Goal: Information Seeking & Learning: Find specific fact

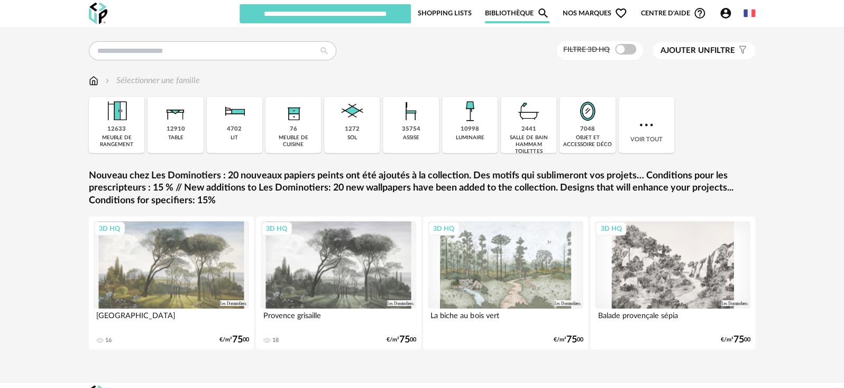
click at [447, 12] on link "Shopping Lists" at bounding box center [444, 13] width 54 height 20
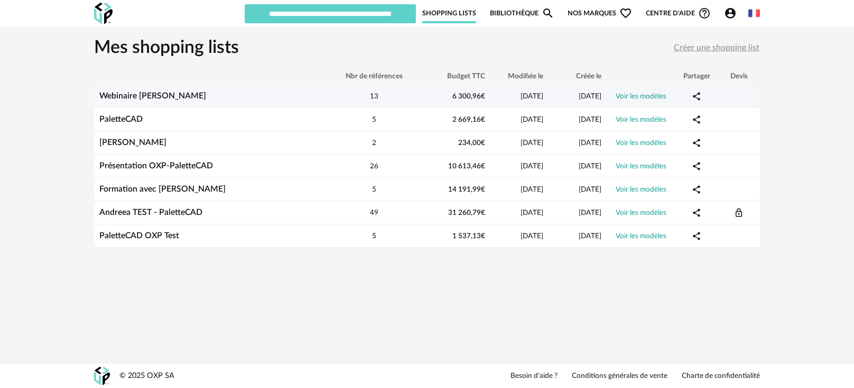
click at [149, 95] on link "Webinaire [PERSON_NAME]" at bounding box center [152, 95] width 107 height 8
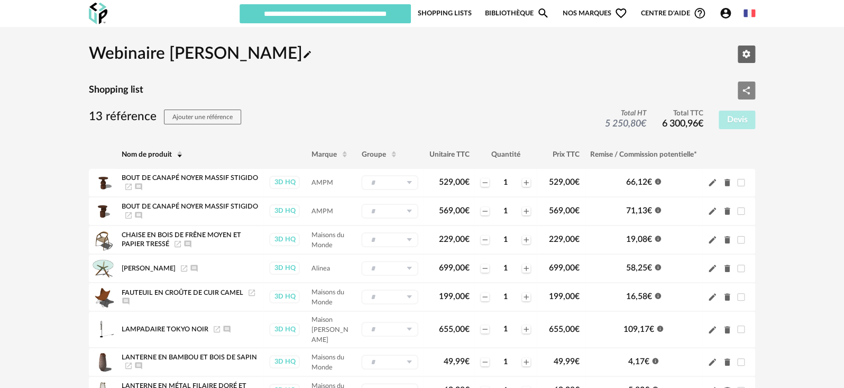
drag, startPoint x: 738, startPoint y: 89, endPoint x: 747, endPoint y: 91, distance: 9.2
click at [747, 91] on icon "Share Variant icon" at bounding box center [746, 91] width 10 height 10
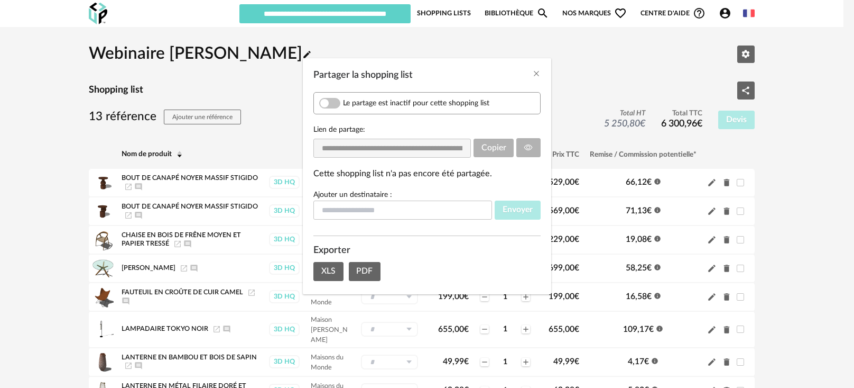
click at [334, 99] on span "Partager la shopping list" at bounding box center [329, 103] width 21 height 11
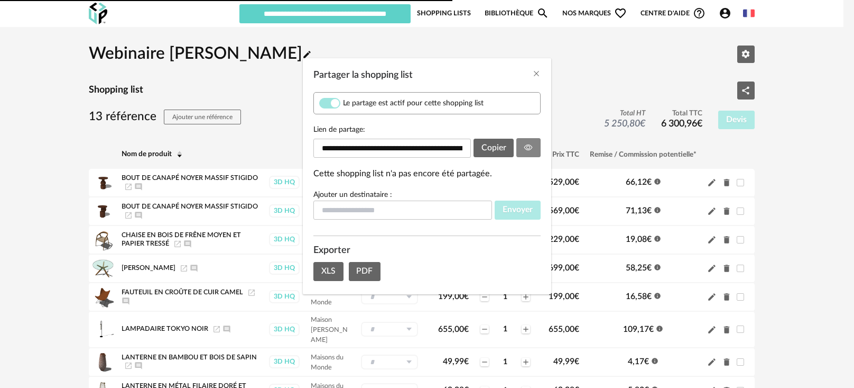
click at [520, 146] on body "Nouvelle shopping list Mettre à jour ma Shopping List Refresh icon Webinaire Et…" at bounding box center [427, 327] width 854 height 655
click at [444, 150] on input "**********" at bounding box center [393, 148] width 158 height 19
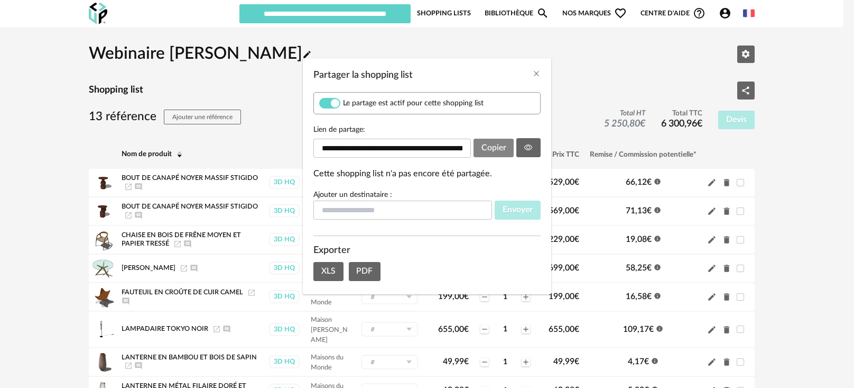
click at [492, 154] on button "Copier" at bounding box center [494, 148] width 41 height 19
click at [535, 76] on icon "Close" at bounding box center [536, 73] width 8 height 8
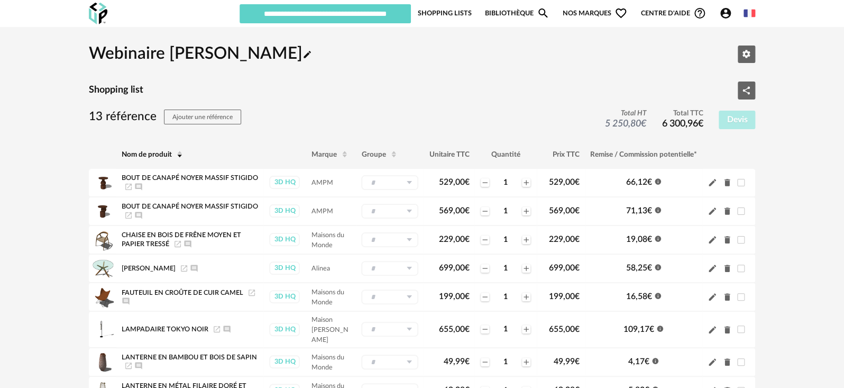
click at [509, 3] on link "Bibliothèque Magnify icon" at bounding box center [517, 13] width 65 height 20
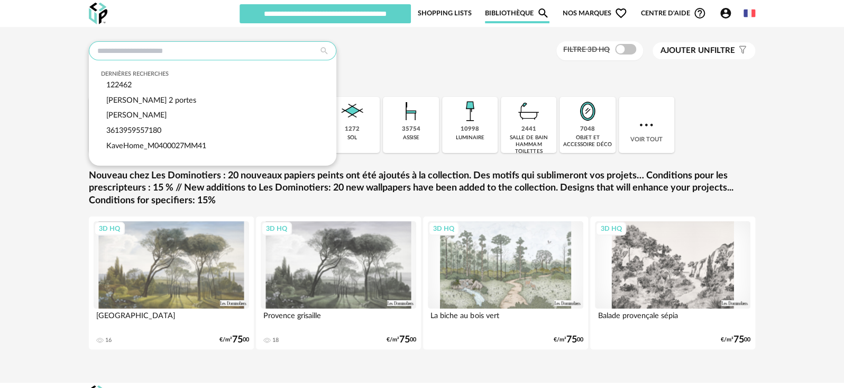
click at [262, 52] on input "text" at bounding box center [212, 50] width 247 height 19
paste input "**********"
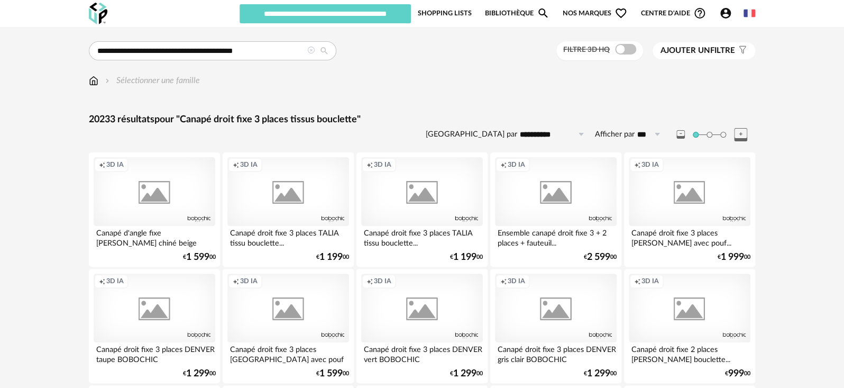
click at [598, 15] on span "Nos marques Heart Outline icon" at bounding box center [595, 13] width 65 height 20
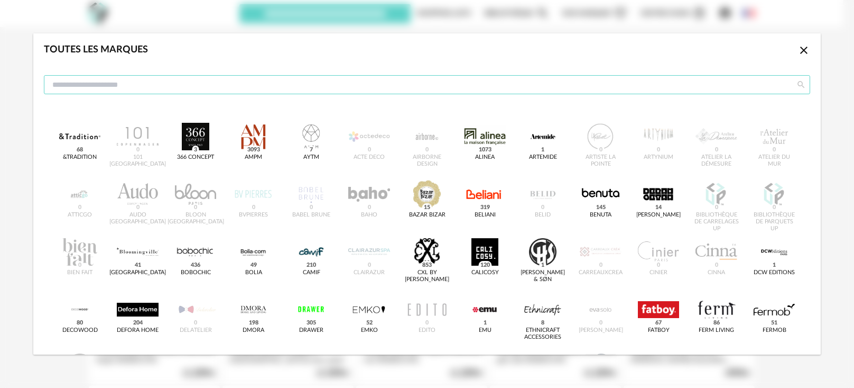
click at [457, 86] on input "dialog" at bounding box center [427, 84] width 767 height 19
click at [211, 273] on div "Bobochic 436" at bounding box center [196, 272] width 30 height 7
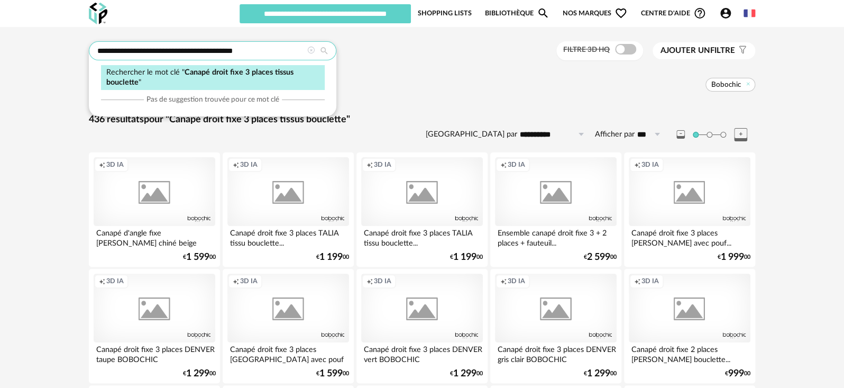
click at [251, 52] on input "**********" at bounding box center [212, 50] width 247 height 19
drag, startPoint x: 251, startPoint y: 52, endPoint x: 95, endPoint y: 51, distance: 156.0
click at [95, 51] on input "**********" at bounding box center [212, 50] width 247 height 19
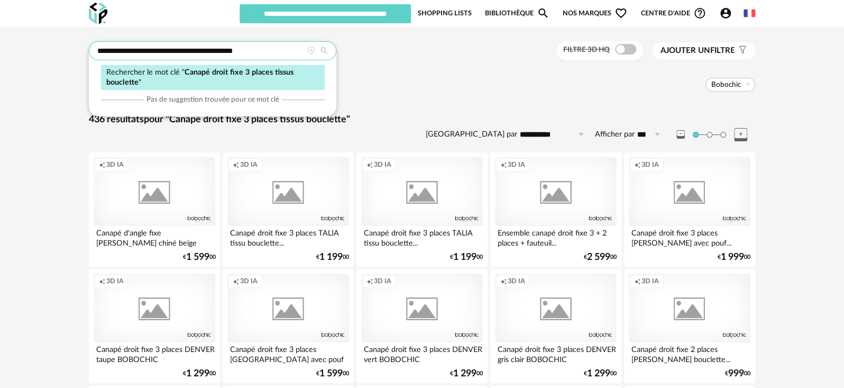
click at [249, 51] on input "**********" at bounding box center [212, 50] width 247 height 19
drag, startPoint x: 241, startPoint y: 51, endPoint x: 86, endPoint y: 52, distance: 155.4
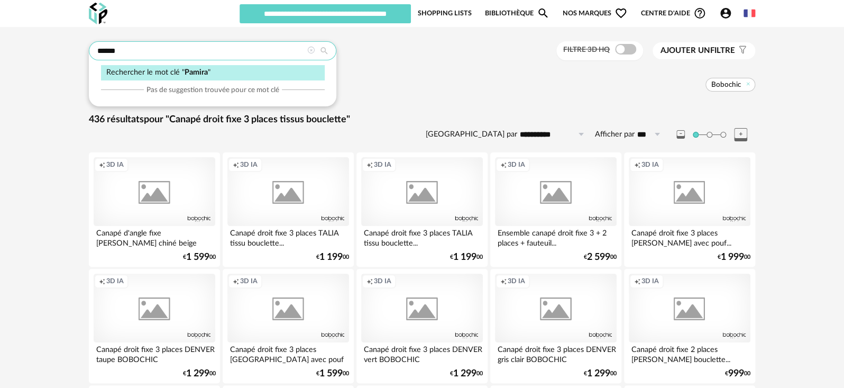
type input "******"
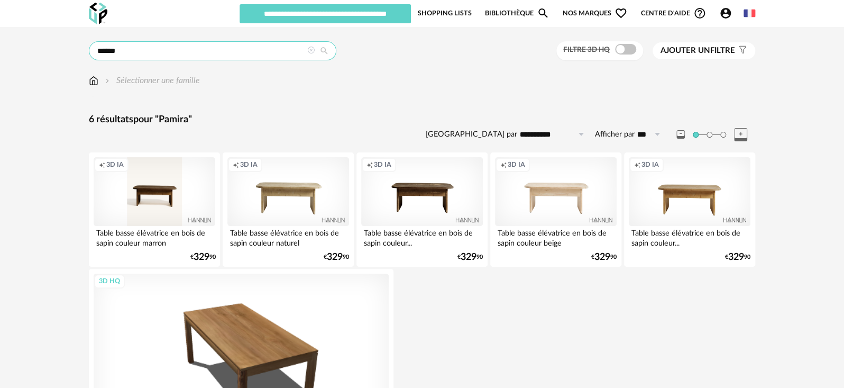
scroll to position [1, 0]
drag, startPoint x: 308, startPoint y: 45, endPoint x: 271, endPoint y: 61, distance: 40.6
click at [271, 61] on div "**********" at bounding box center [421, 271] width 685 height 461
click at [311, 52] on icon at bounding box center [310, 49] width 7 height 7
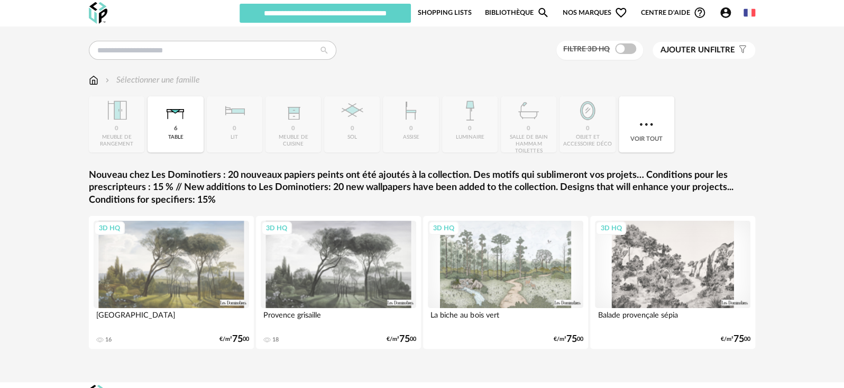
click at [520, 35] on div "Dernières recherches Canapé droit fixe 3 places tissus bouclette 122462 leontin…" at bounding box center [422, 204] width 844 height 356
click at [519, 13] on link "Bibliothèque Magnify icon" at bounding box center [517, 13] width 65 height 20
click at [483, 36] on div "Dernières recherches Canapé droit fixe 3 places tissus bouclette 122462 leontin…" at bounding box center [422, 204] width 844 height 356
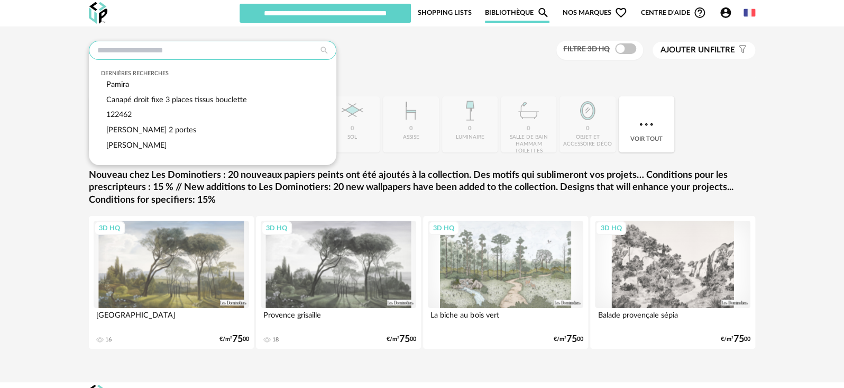
click at [197, 49] on input "text" at bounding box center [212, 50] width 247 height 19
click at [413, 44] on div "Dernières recherches Pamira Canapé droit fixe 3 places tissus bouclette 122462 …" at bounding box center [422, 51] width 666 height 20
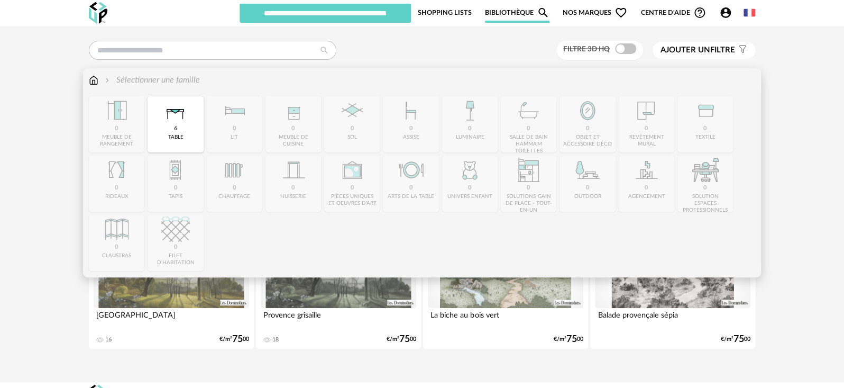
click at [94, 82] on img at bounding box center [94, 80] width 10 height 12
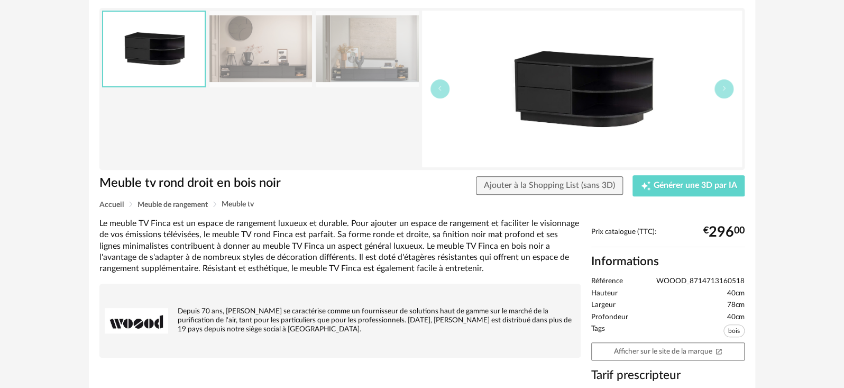
scroll to position [72, 0]
click at [671, 280] on span "WOOOD_8714713160518" at bounding box center [700, 282] width 88 height 10
click at [667, 277] on span "WOOOD_8714713160518" at bounding box center [700, 282] width 88 height 10
copy span "WOOOD_8714713160518"
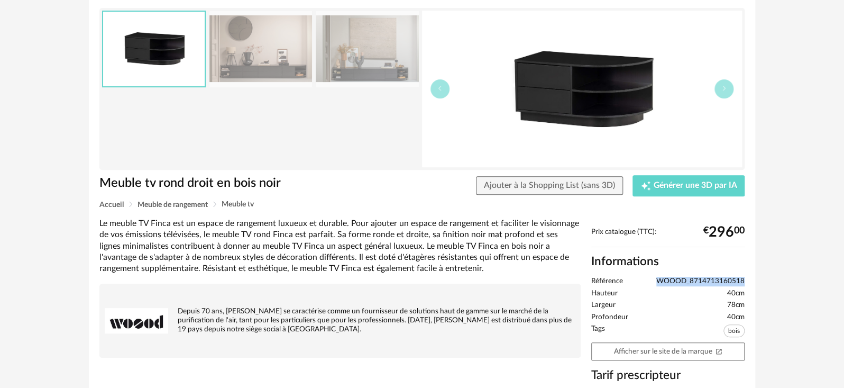
copy span "WOOOD_8714713160518"
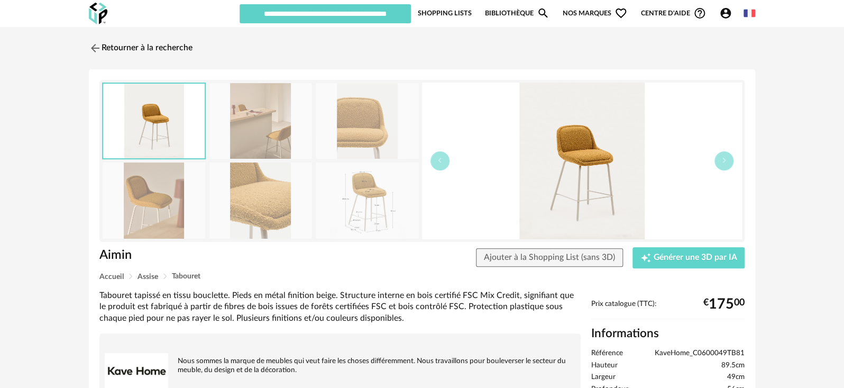
click at [285, 121] on img at bounding box center [260, 121] width 103 height 76
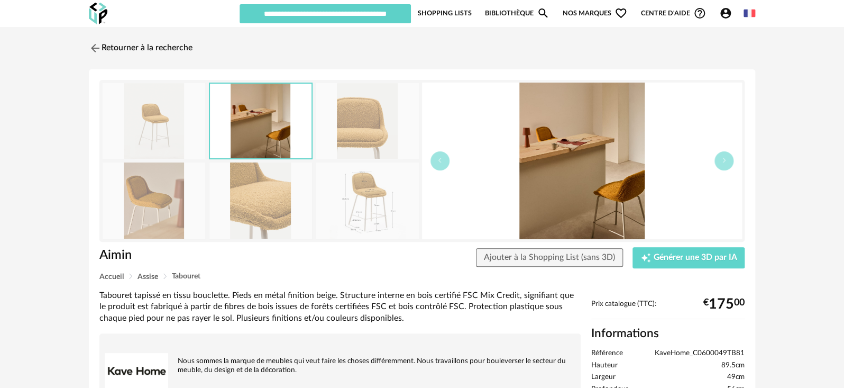
click at [429, 161] on img at bounding box center [582, 160] width 320 height 157
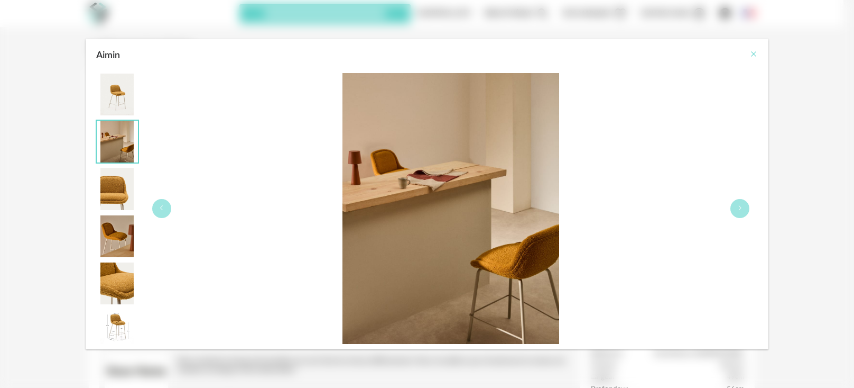
click at [756, 50] on icon "Close" at bounding box center [754, 54] width 8 height 8
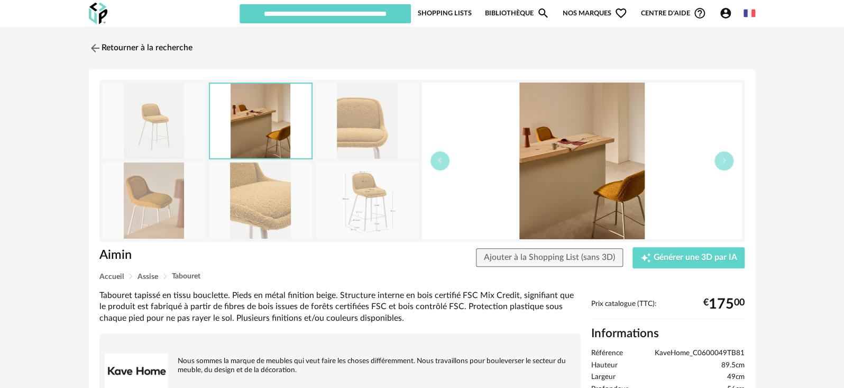
click at [173, 103] on img at bounding box center [154, 121] width 103 height 76
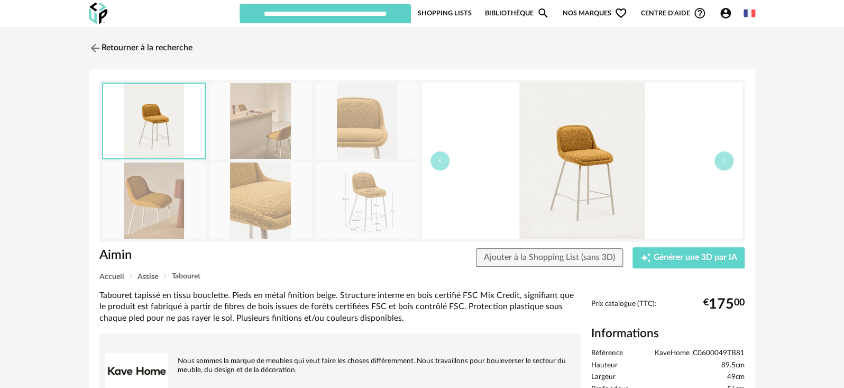
click at [583, 178] on img at bounding box center [582, 160] width 320 height 157
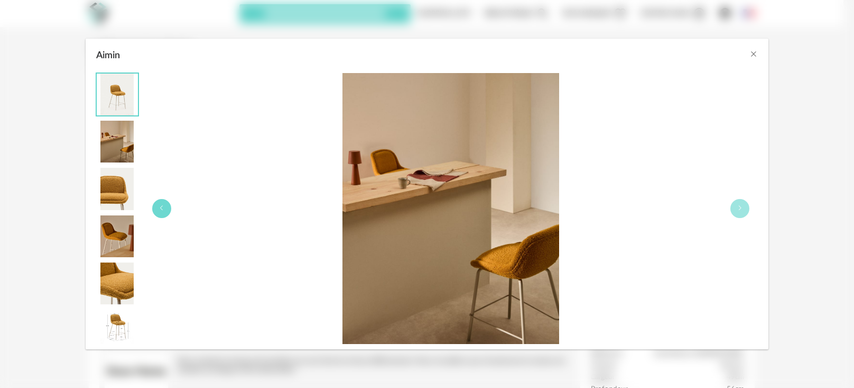
click at [165, 214] on button "Aimin" at bounding box center [161, 208] width 19 height 19
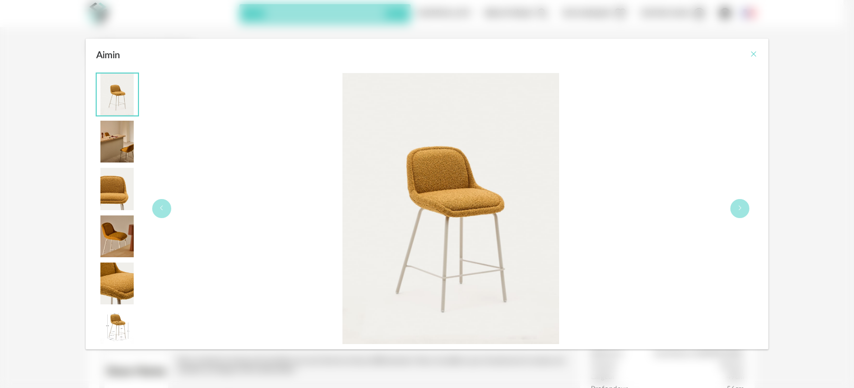
click at [753, 57] on icon "Close" at bounding box center [754, 54] width 8 height 8
